Goal: Transaction & Acquisition: Obtain resource

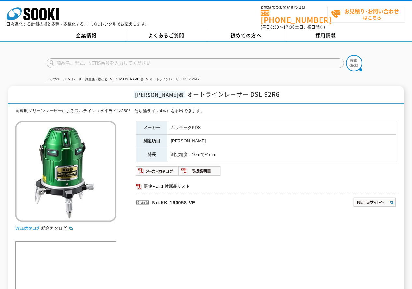
click at [344, 11] on strong "お見積り･お問い合わせ" at bounding box center [371, 11] width 55 height 8
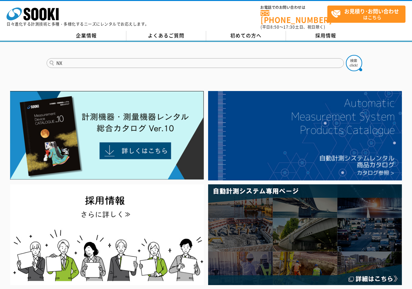
type input "NX"
click at [346, 55] on button at bounding box center [354, 63] width 16 height 16
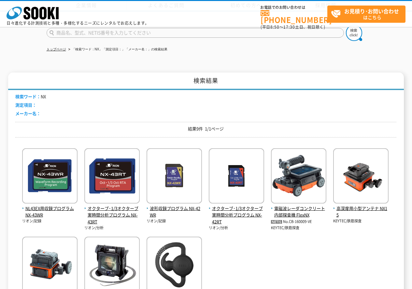
scroll to position [130, 0]
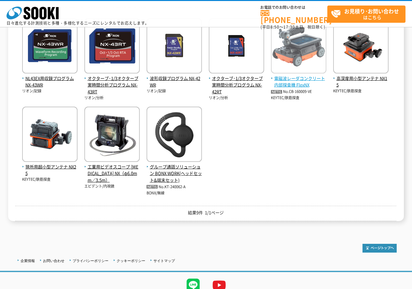
click at [309, 72] on img at bounding box center [298, 46] width 55 height 57
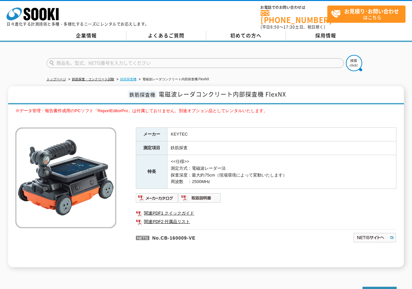
click at [123, 77] on link "鉄筋探査機" at bounding box center [128, 79] width 16 height 4
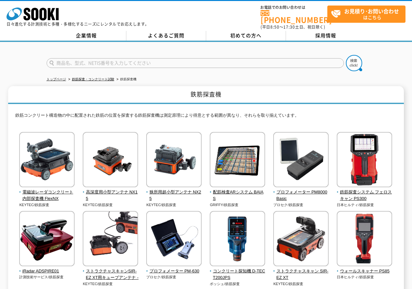
click at [219, 58] on input "text" at bounding box center [195, 63] width 297 height 10
type input "WQC-40"
click at [346, 55] on button at bounding box center [354, 63] width 16 height 16
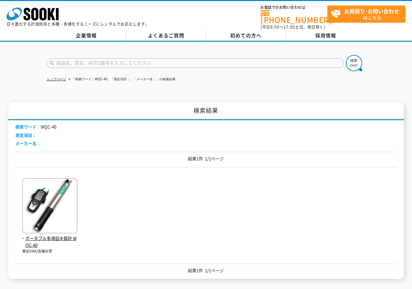
click at [202, 63] on input "text" at bounding box center [195, 63] width 297 height 10
type input "商品名、型式、NETIS番号を入力してください"
click at [165, 60] on input "text" at bounding box center [195, 63] width 297 height 10
type input "HP-40P"
click at [346, 55] on button at bounding box center [354, 63] width 16 height 16
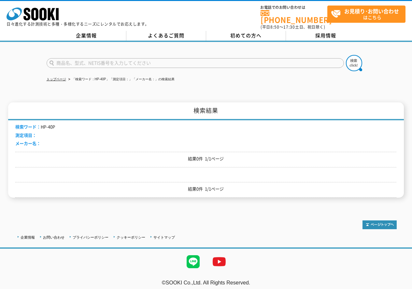
click at [112, 62] on input "text" at bounding box center [195, 63] width 297 height 10
type input "40ｐ"
click at [346, 55] on button at bounding box center [354, 63] width 16 height 16
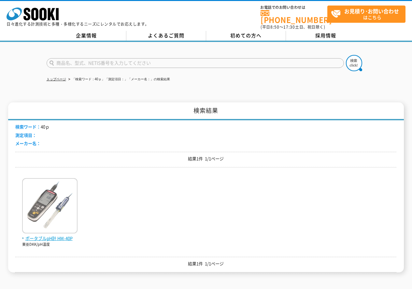
click at [43, 184] on img at bounding box center [49, 206] width 55 height 57
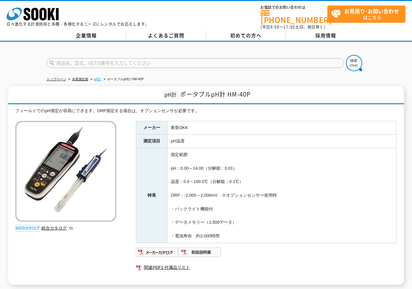
click at [96, 77] on link "pH計" at bounding box center [97, 79] width 7 height 4
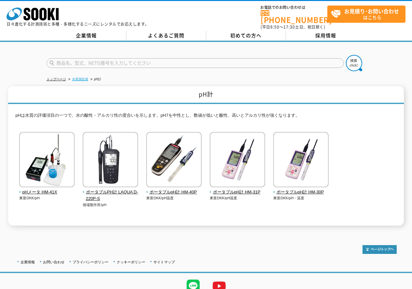
click at [83, 77] on link "水質測定器" at bounding box center [80, 79] width 16 height 4
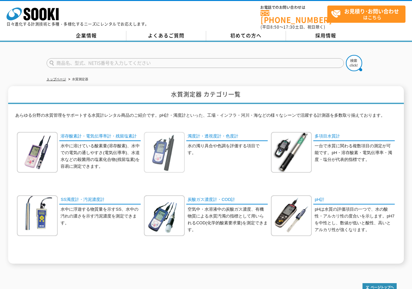
click at [157, 149] on img at bounding box center [164, 152] width 41 height 41
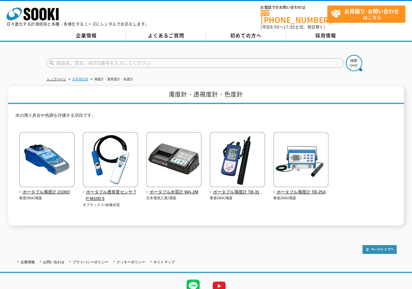
click at [80, 77] on link "水質測定器" at bounding box center [80, 79] width 16 height 4
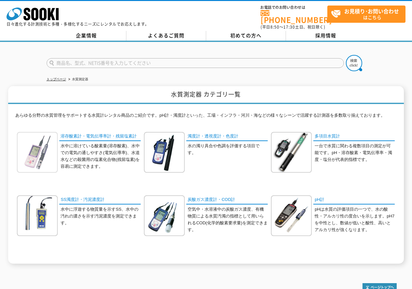
click at [45, 160] on img at bounding box center [37, 152] width 41 height 41
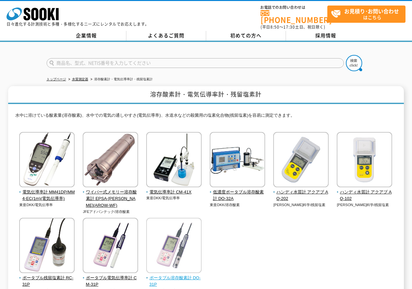
scroll to position [33, 0]
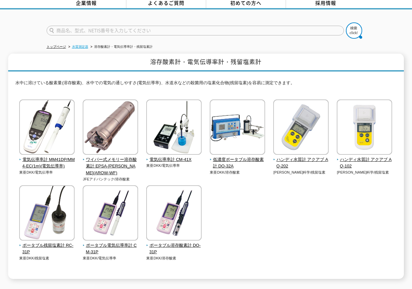
click at [81, 45] on link "水質測定器" at bounding box center [80, 47] width 16 height 4
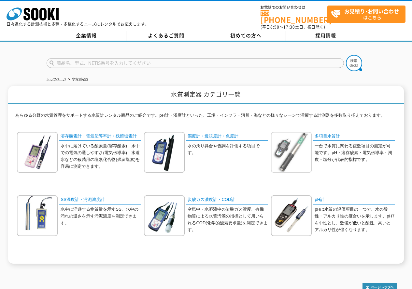
click at [307, 156] on img at bounding box center [291, 152] width 41 height 41
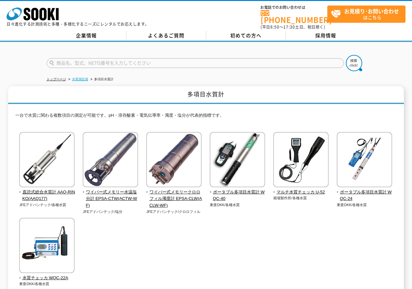
click at [76, 77] on link "水質測定器" at bounding box center [80, 79] width 16 height 4
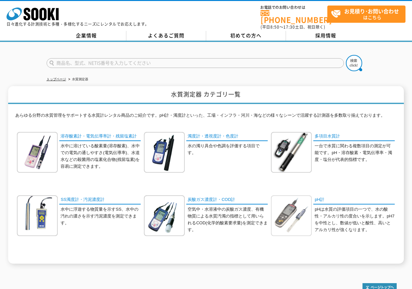
click at [307, 213] on img at bounding box center [291, 216] width 41 height 41
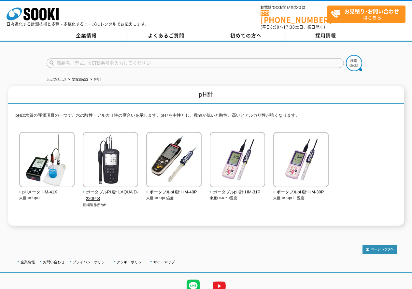
click at [256, 59] on input "text" at bounding box center [195, 63] width 297 height 10
type input "43"
click at [346, 55] on button at bounding box center [354, 63] width 16 height 16
